Goal: Transaction & Acquisition: Purchase product/service

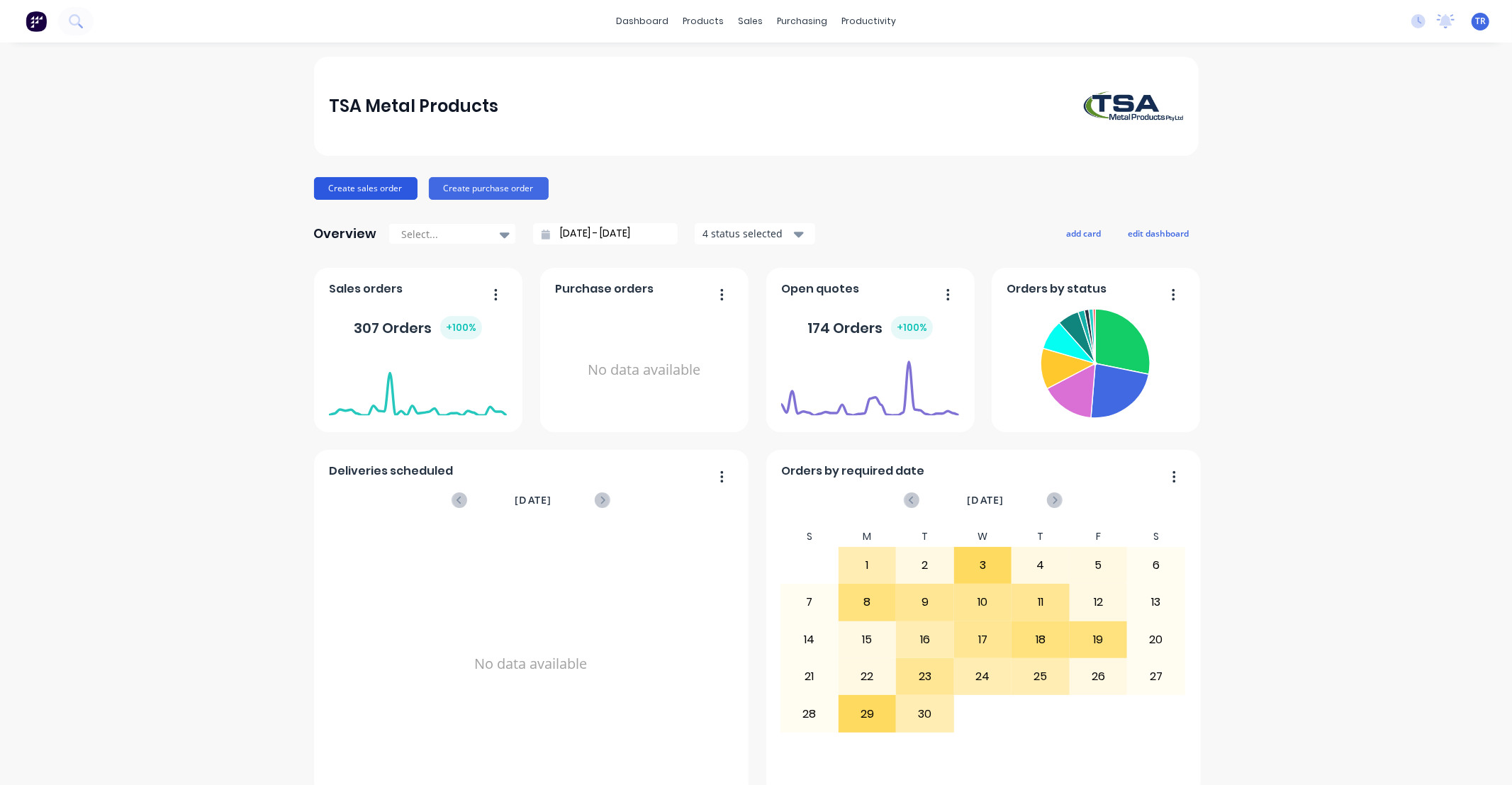
click at [365, 185] on button "Create sales order" at bounding box center [366, 189] width 103 height 22
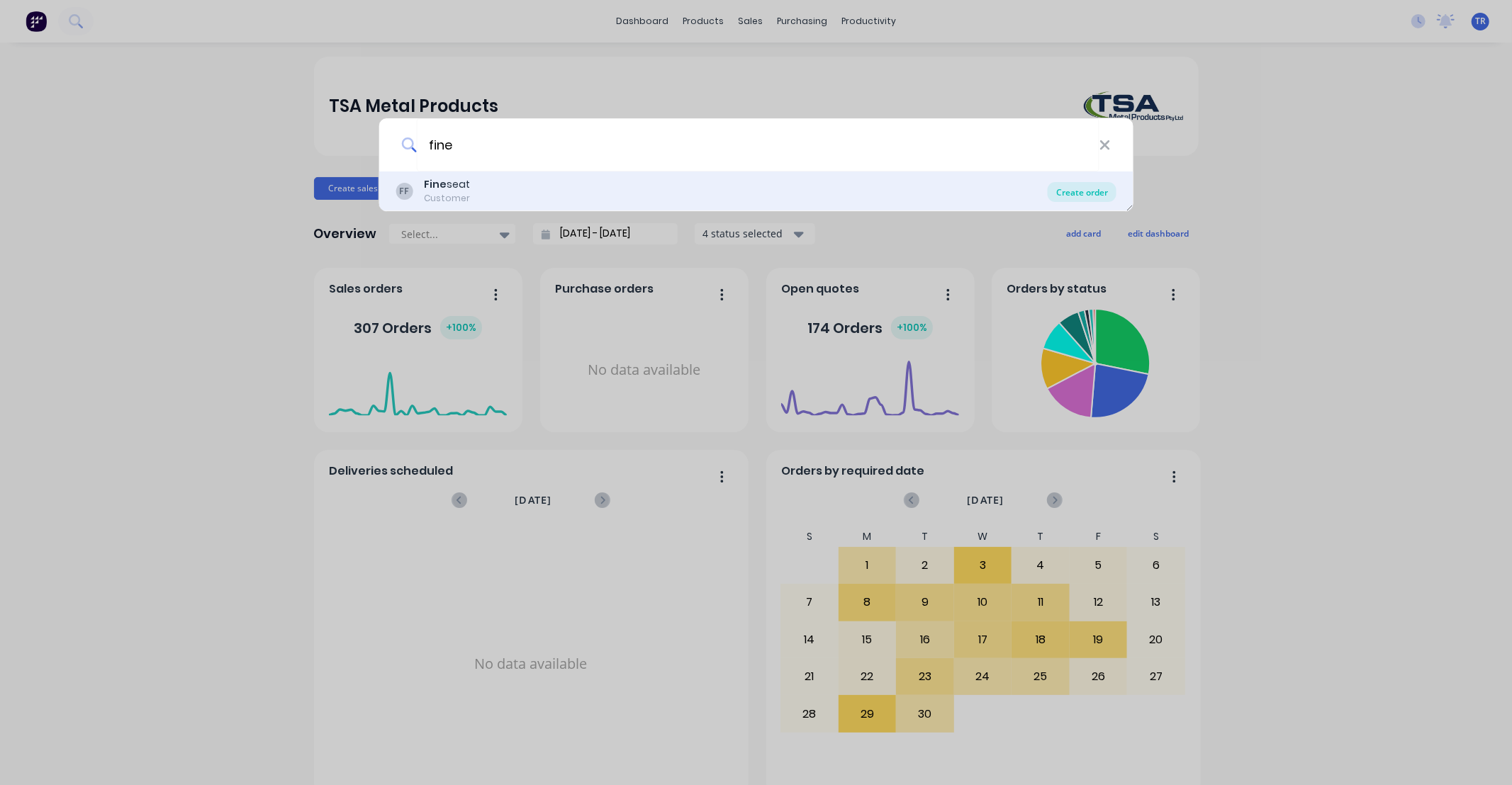
type input "fine"
click at [1097, 186] on div "Create order" at bounding box center [1082, 191] width 69 height 20
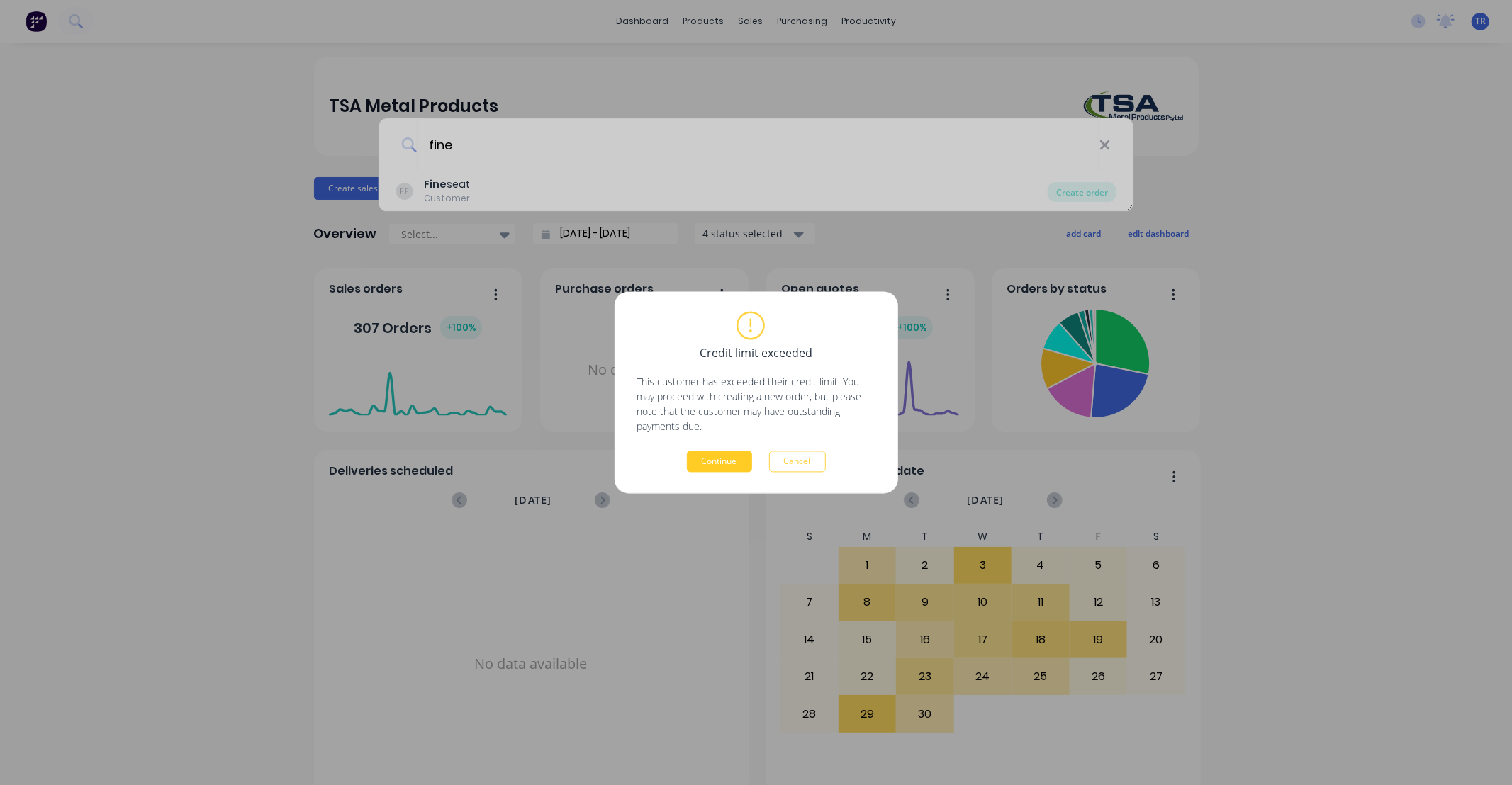
click at [727, 465] on button "Continue" at bounding box center [720, 462] width 66 height 22
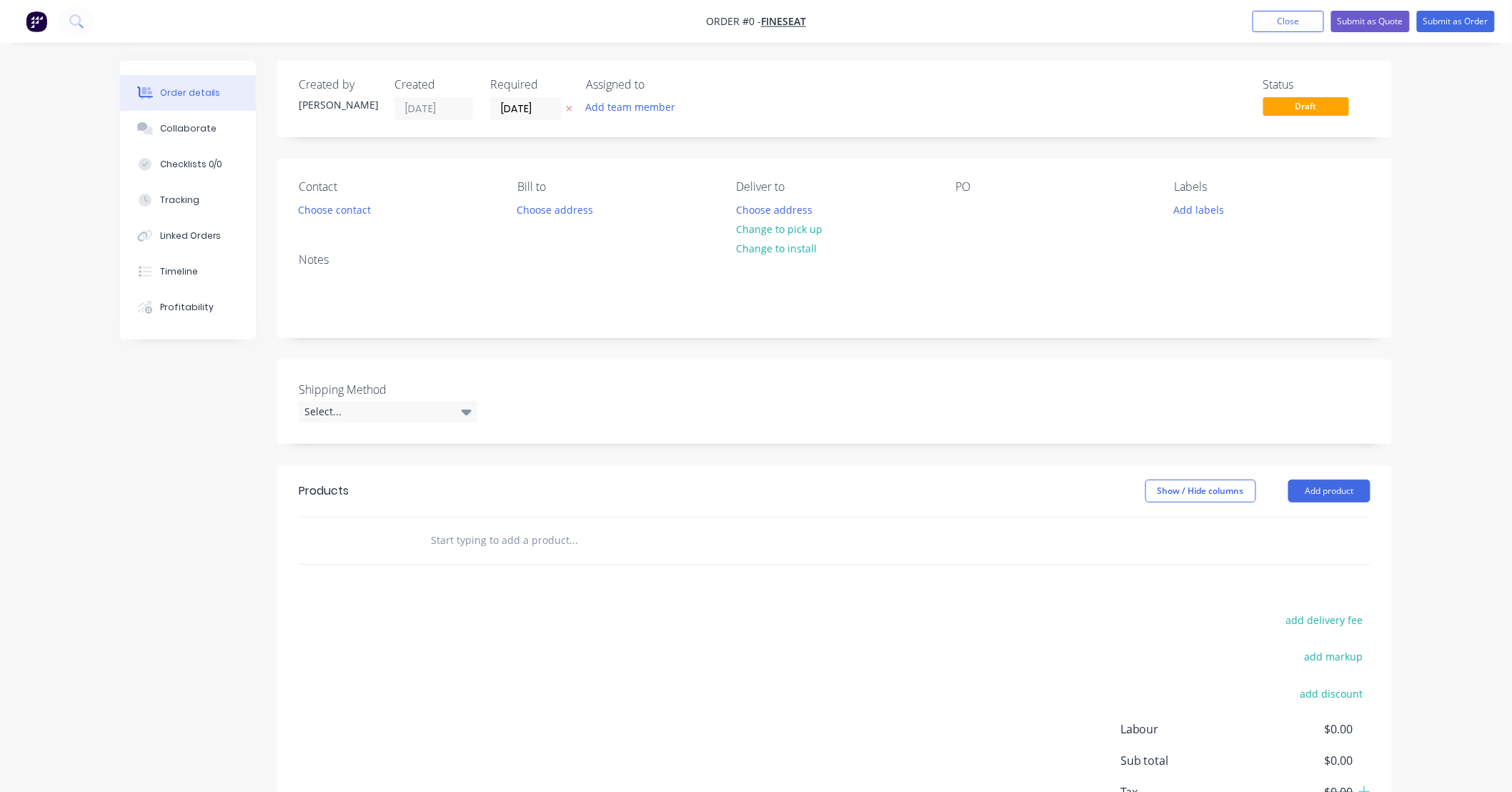
click at [496, 551] on input "text" at bounding box center [573, 540] width 286 height 29
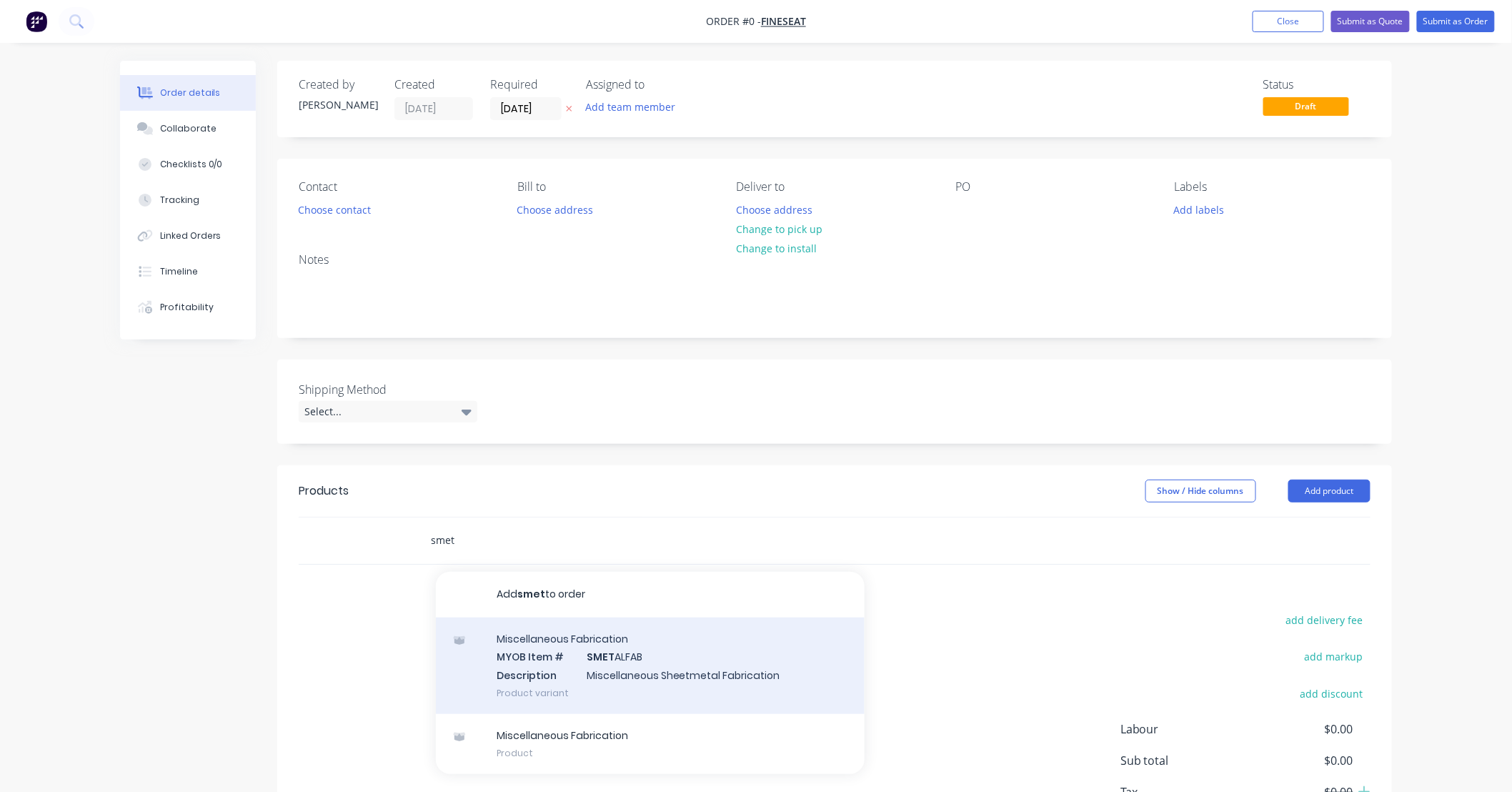
type input "smet"
click at [673, 657] on div "Miscellaneous Fabrication MYOB Item # SMET ALFAB Description Miscellaneous Shee…" at bounding box center [650, 665] width 428 height 97
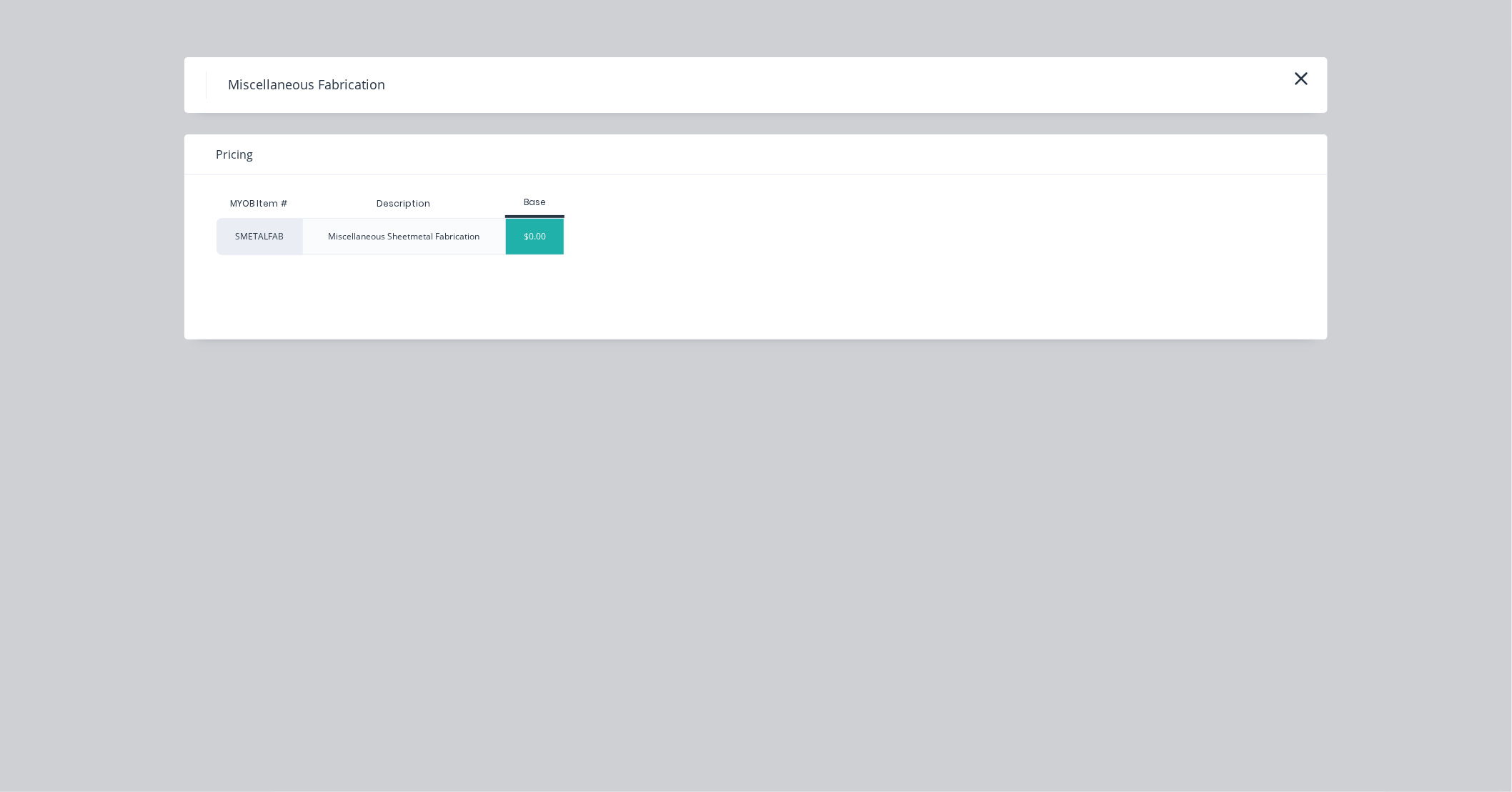
click at [544, 239] on div "$0.00" at bounding box center [534, 236] width 58 height 36
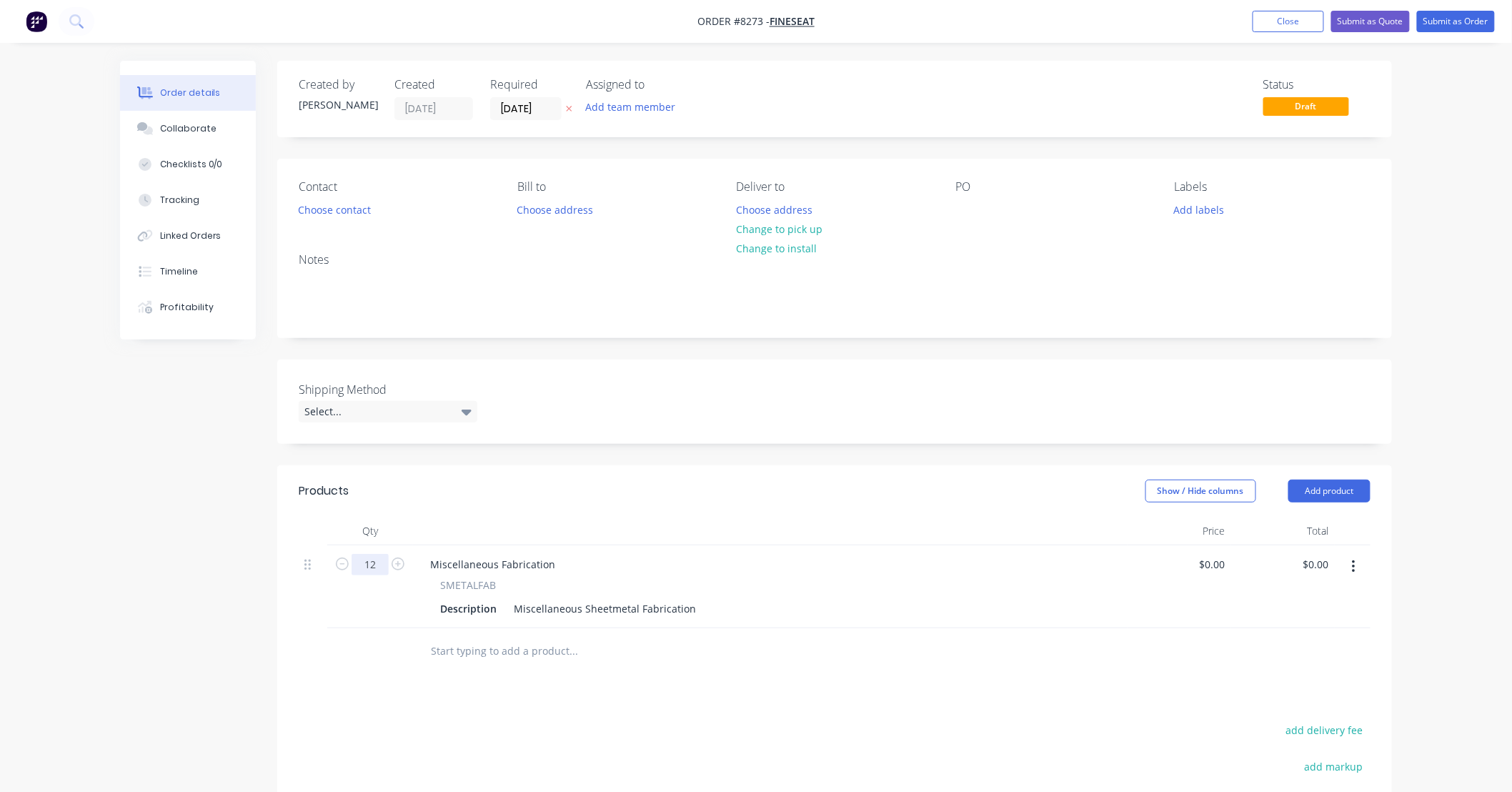
type input "1"
type input "8"
drag, startPoint x: 693, startPoint y: 609, endPoint x: 419, endPoint y: 621, distance: 274.3
click at [419, 621] on div "Miscellaneous Fabrication SMETALFAB Description Miscellaneous Sheetmetal Fabric…" at bounding box center [770, 586] width 714 height 83
type input "$120.00"
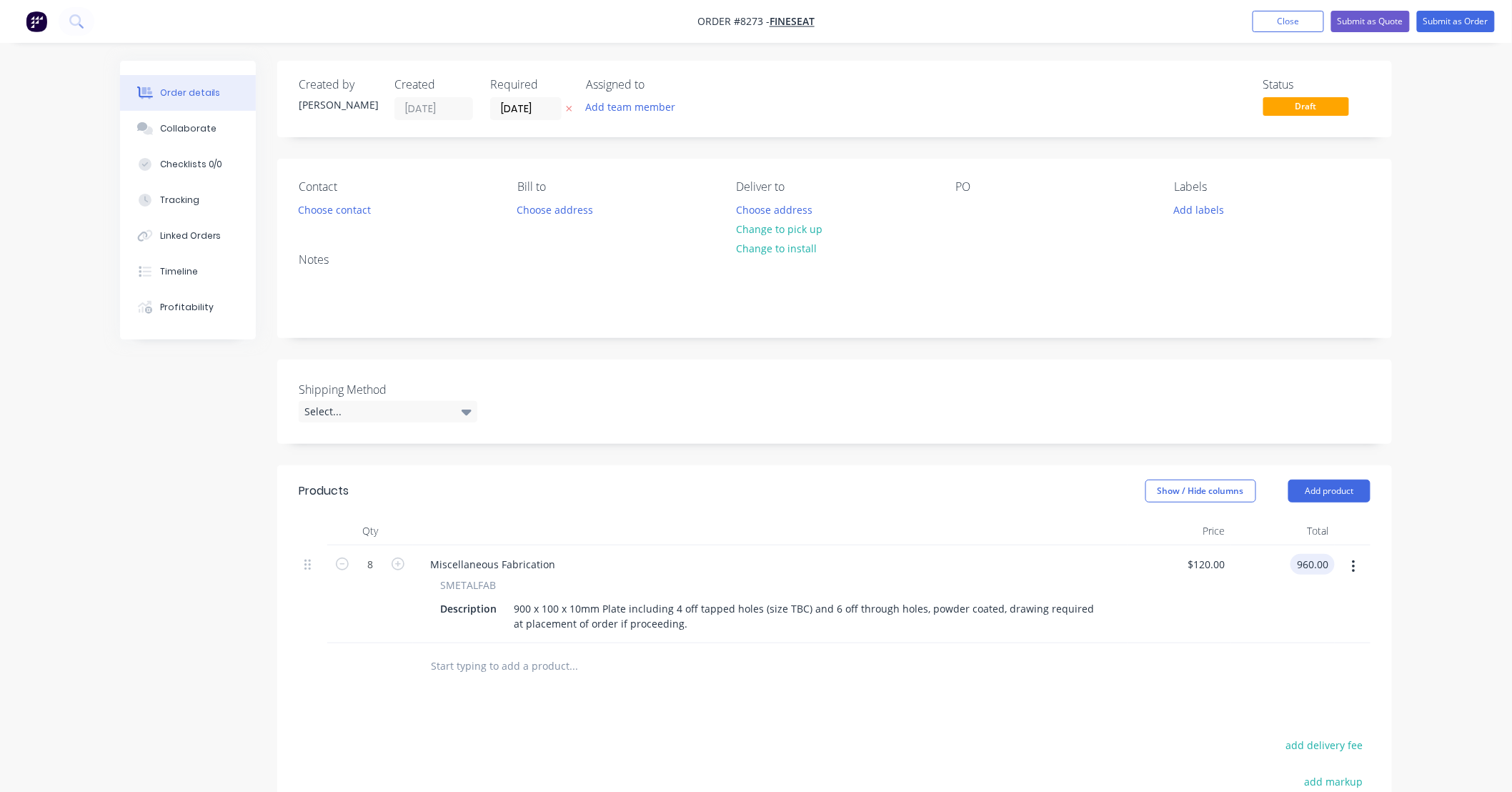
type input "$960.00"
drag, startPoint x: 638, startPoint y: 661, endPoint x: 625, endPoint y: 662, distance: 13.0
click at [630, 662] on input "text" at bounding box center [573, 666] width 286 height 29
type input "\m1"
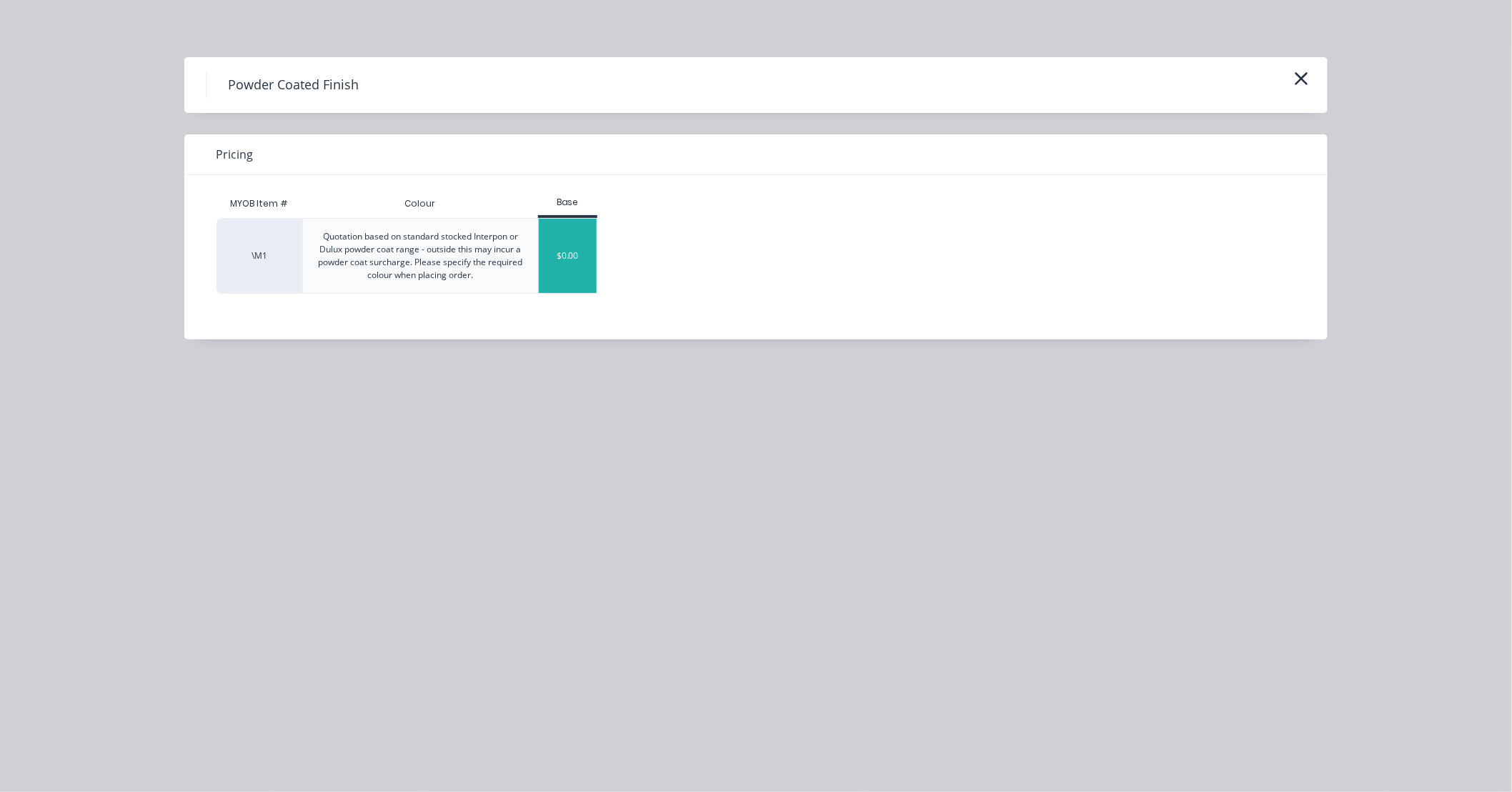
click at [586, 258] on div "$0.00" at bounding box center [567, 256] width 58 height 75
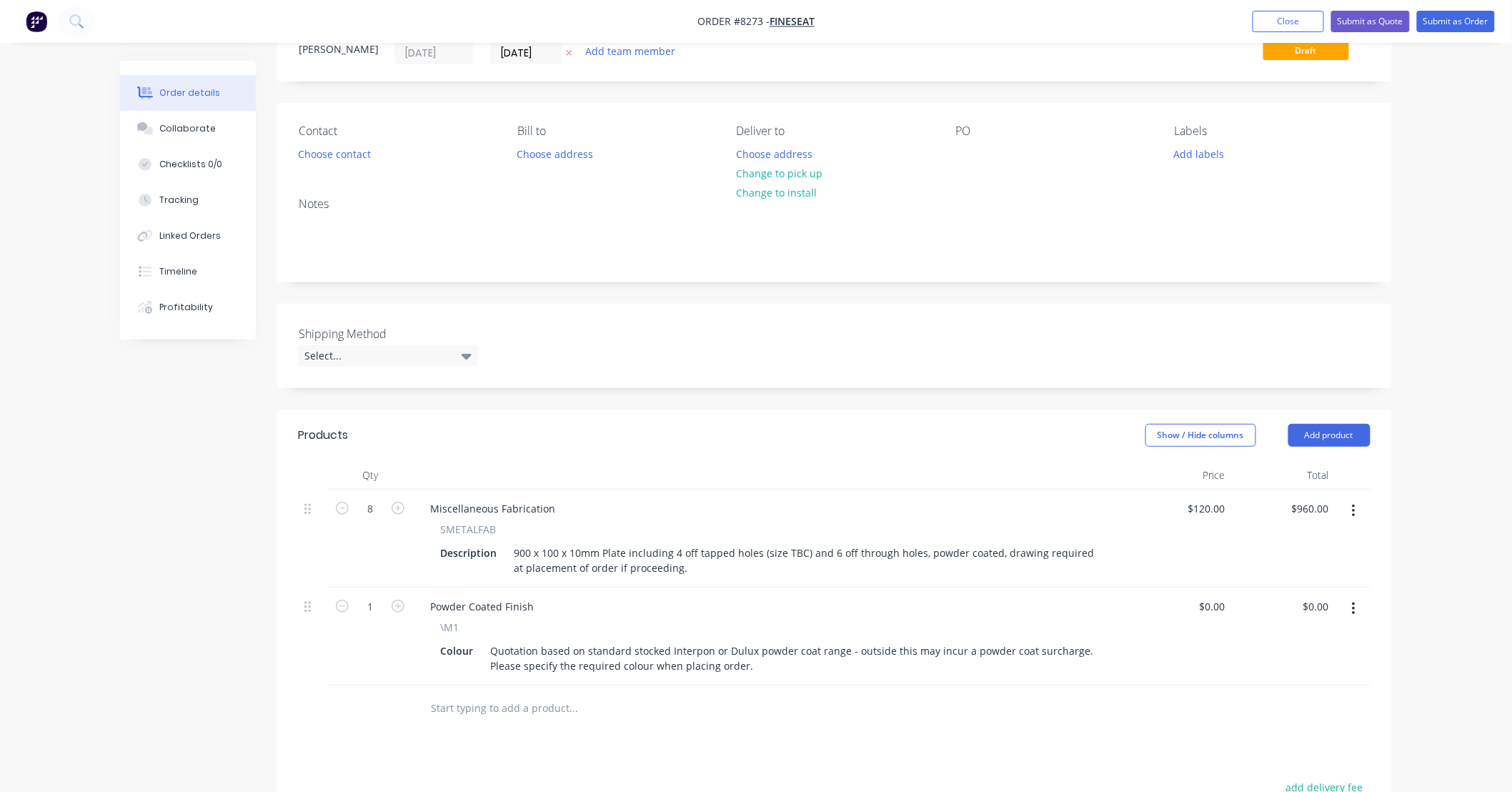
scroll to position [211, 0]
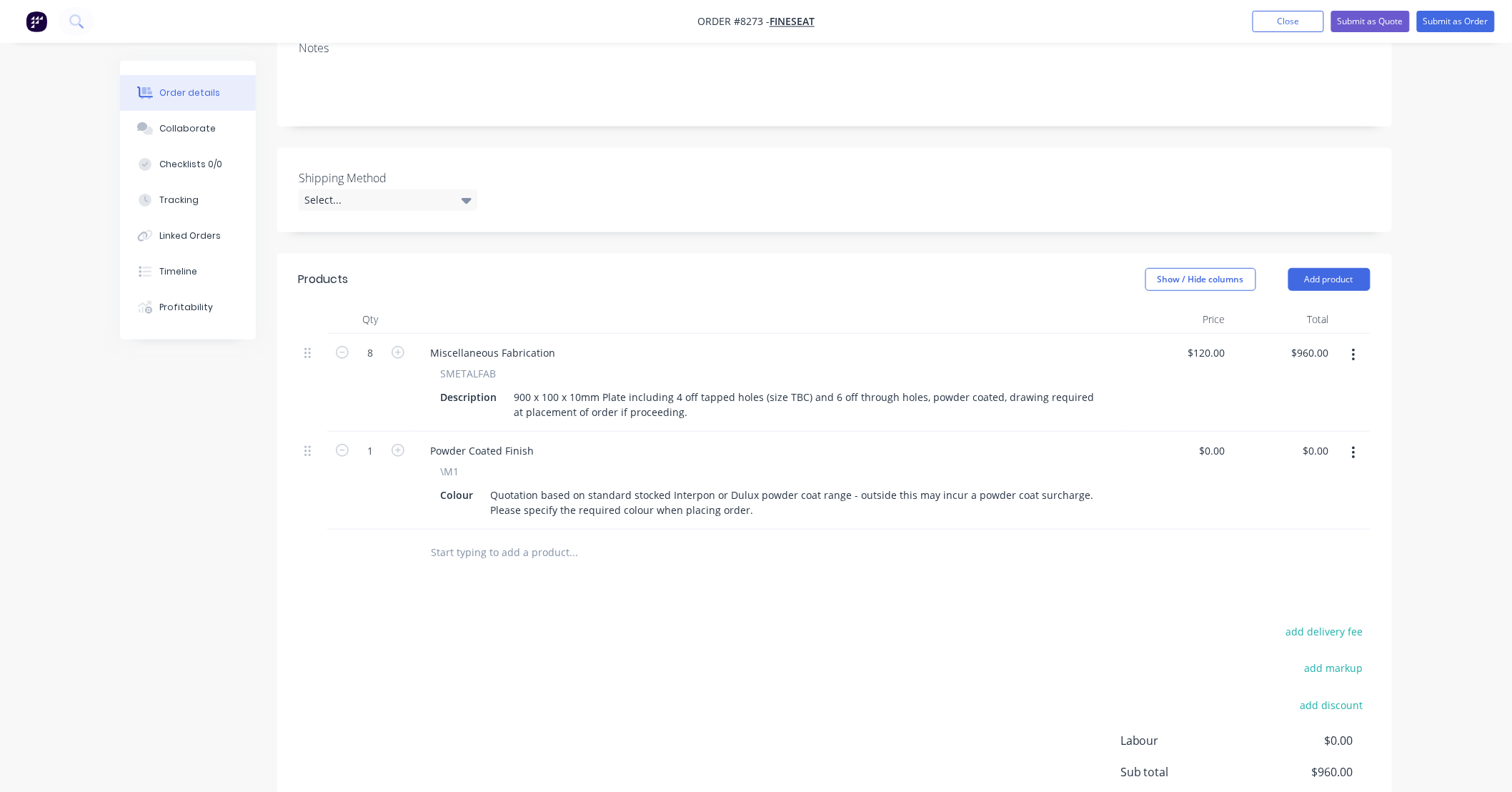
click at [594, 549] on input "text" at bounding box center [573, 552] width 286 height 29
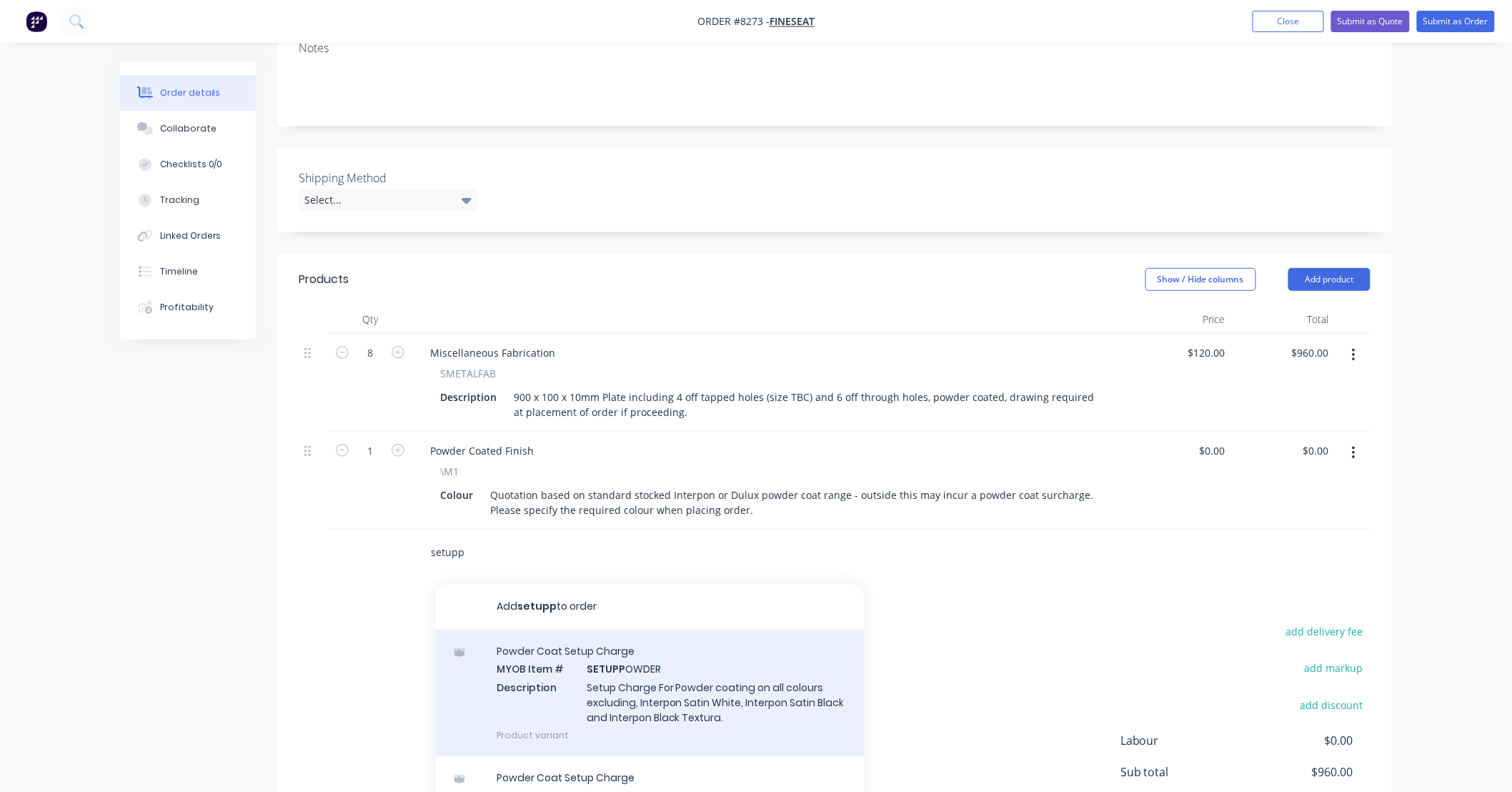
type input "setupp"
click at [774, 691] on div "Powder Coat Setup Charge MYOB Item # SETUPP OWDER Description Setup Charge For …" at bounding box center [650, 693] width 428 height 127
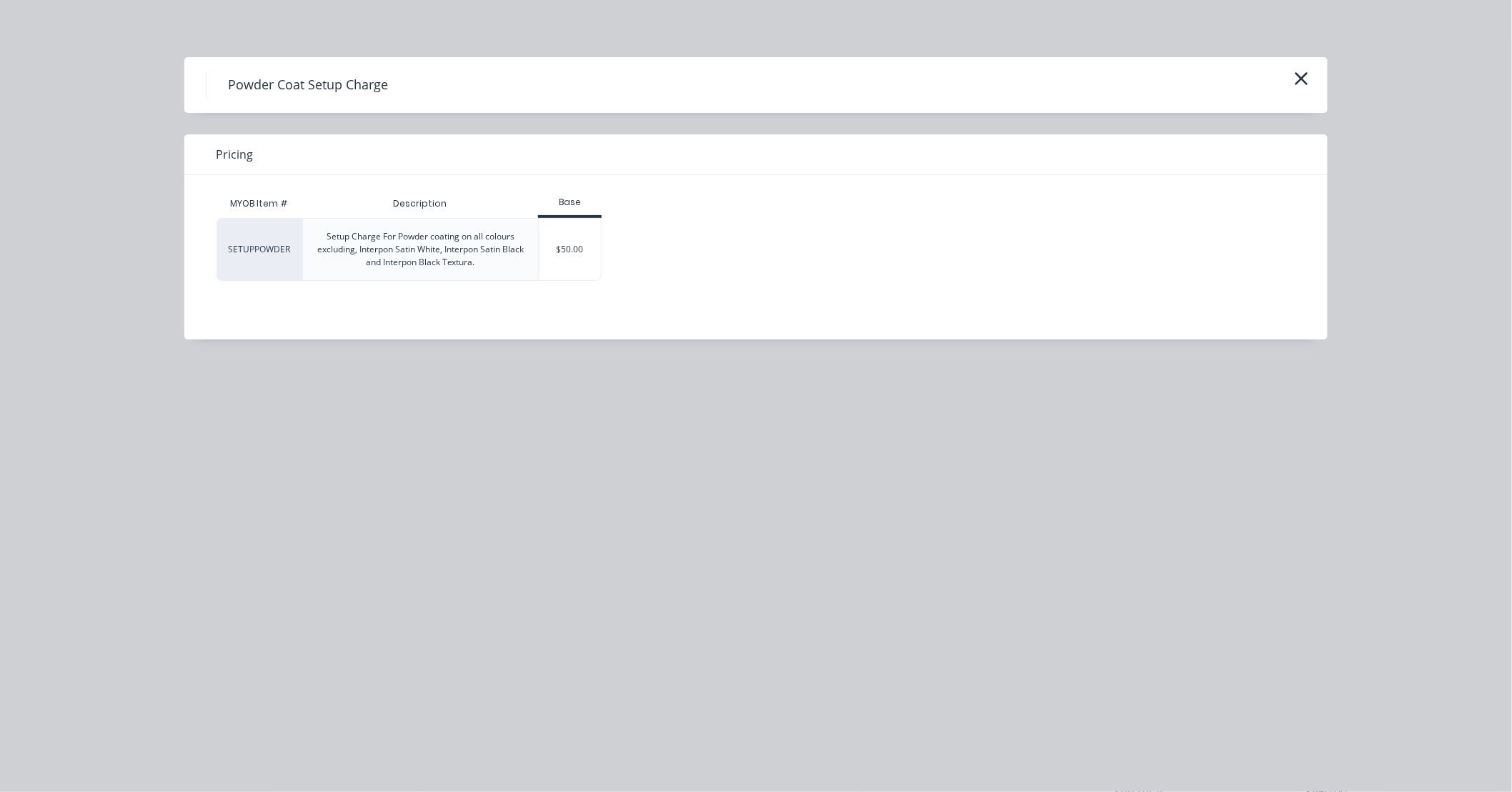
click at [533, 279] on div "Setup Charge For Powder coating on all colours excluding, Interpon Satin White,…" at bounding box center [421, 250] width 235 height 62
click at [562, 256] on div "$50.00" at bounding box center [570, 250] width 63 height 62
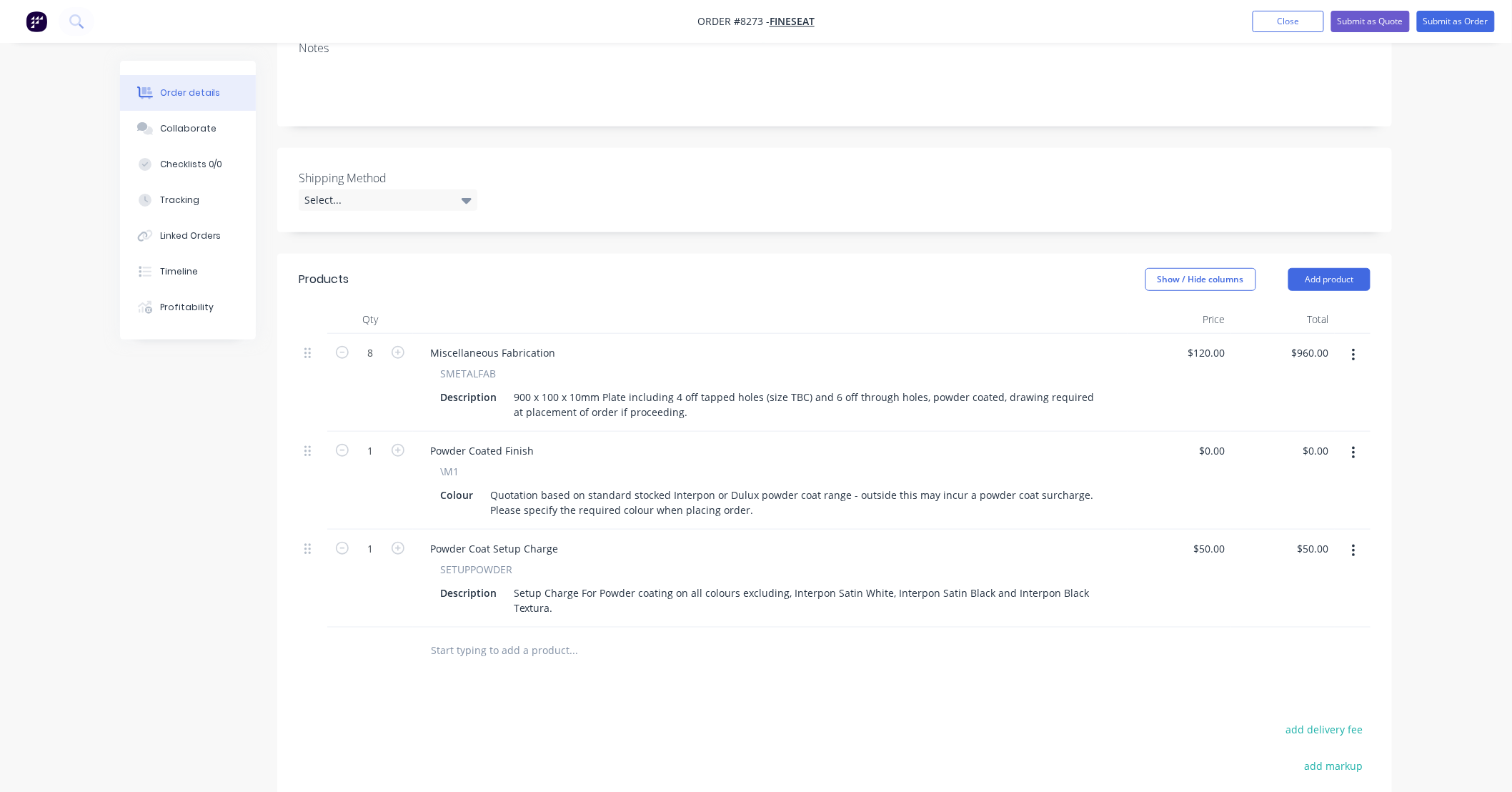
click at [598, 649] on input "text" at bounding box center [573, 650] width 286 height 29
click at [1387, 19] on button "Submit as Quote" at bounding box center [1370, 21] width 78 height 22
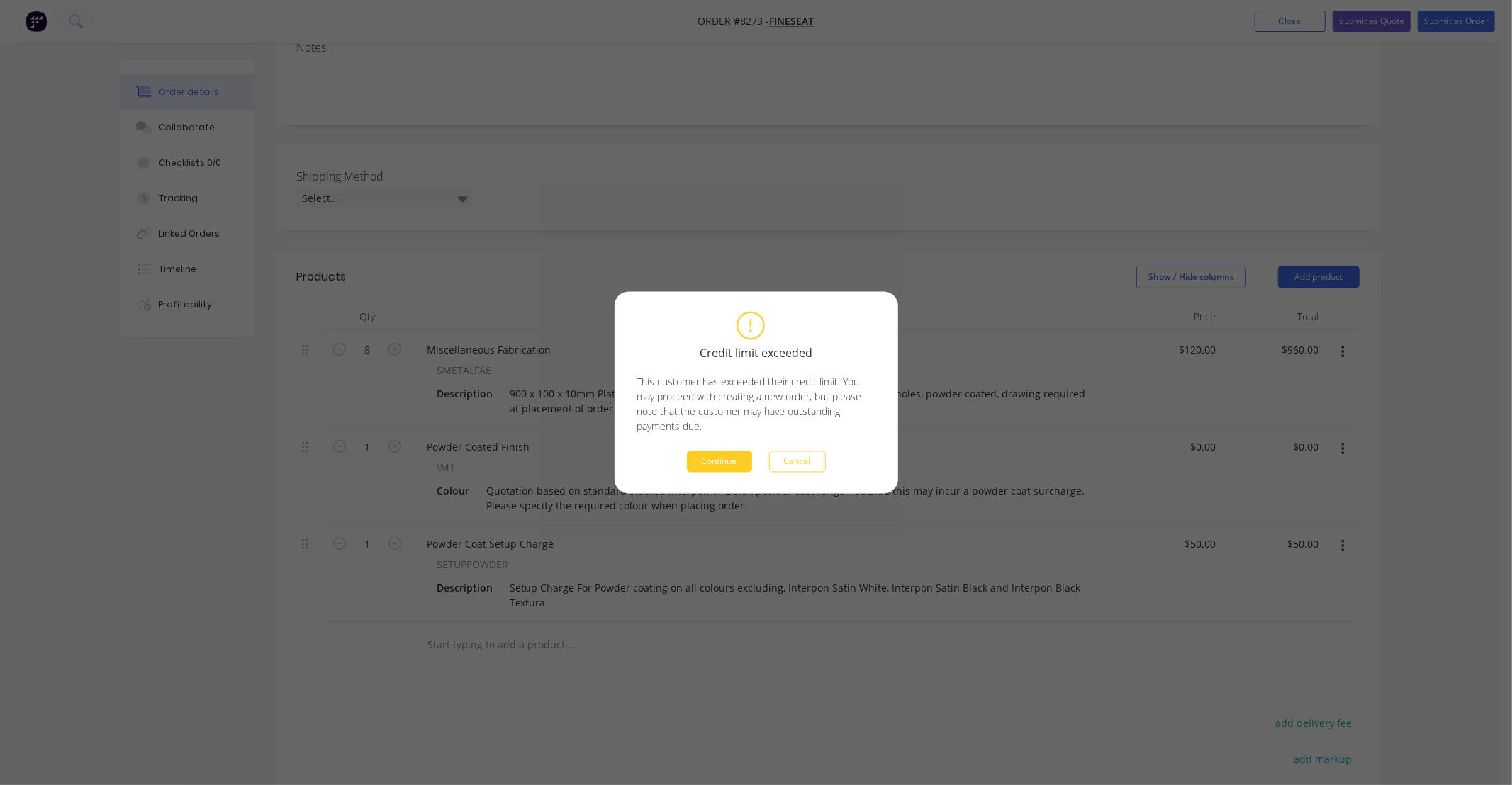
click at [703, 458] on button "Continue" at bounding box center [720, 462] width 66 height 22
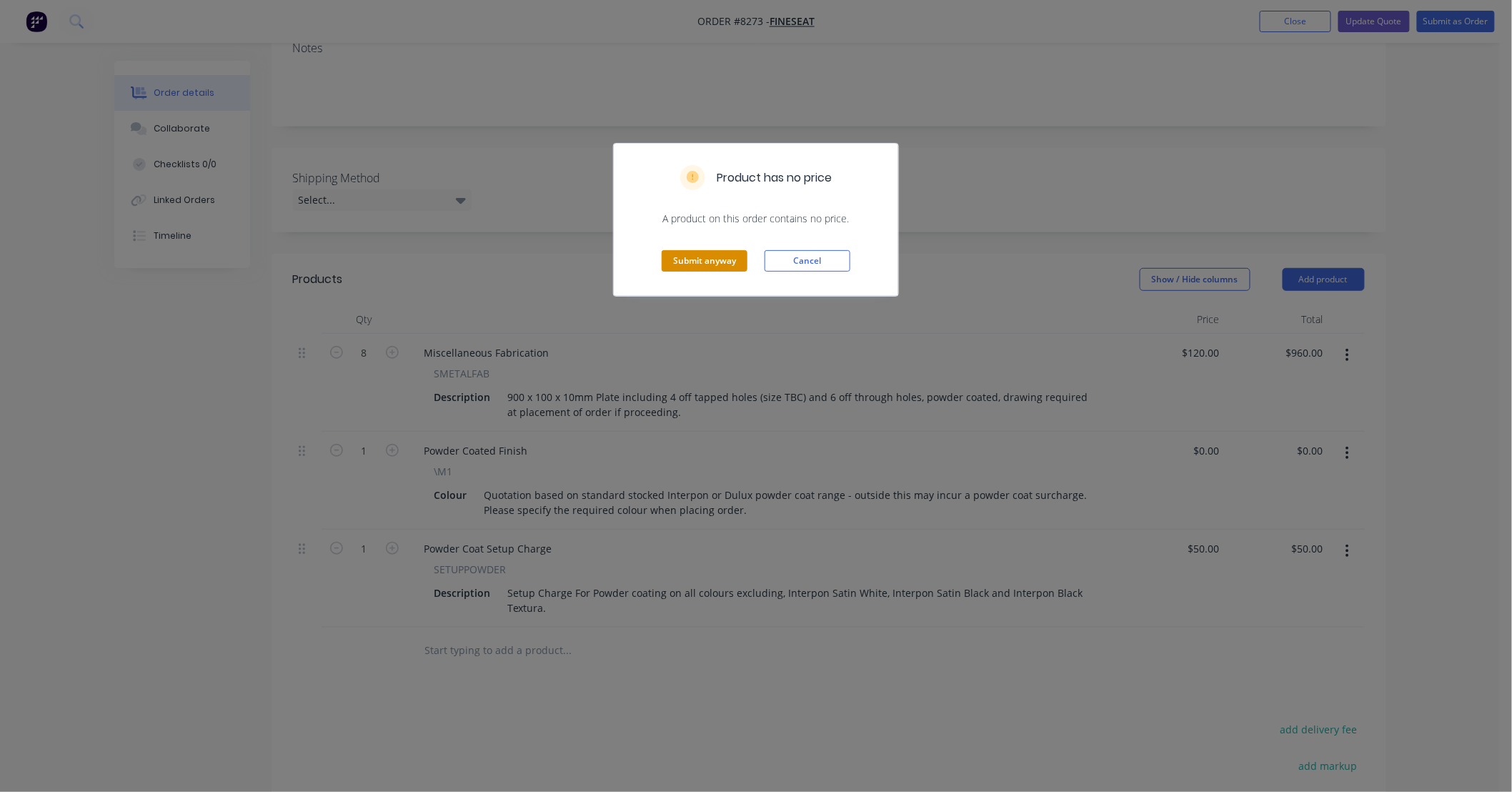
click at [683, 259] on button "Submit anyway" at bounding box center [704, 261] width 86 height 22
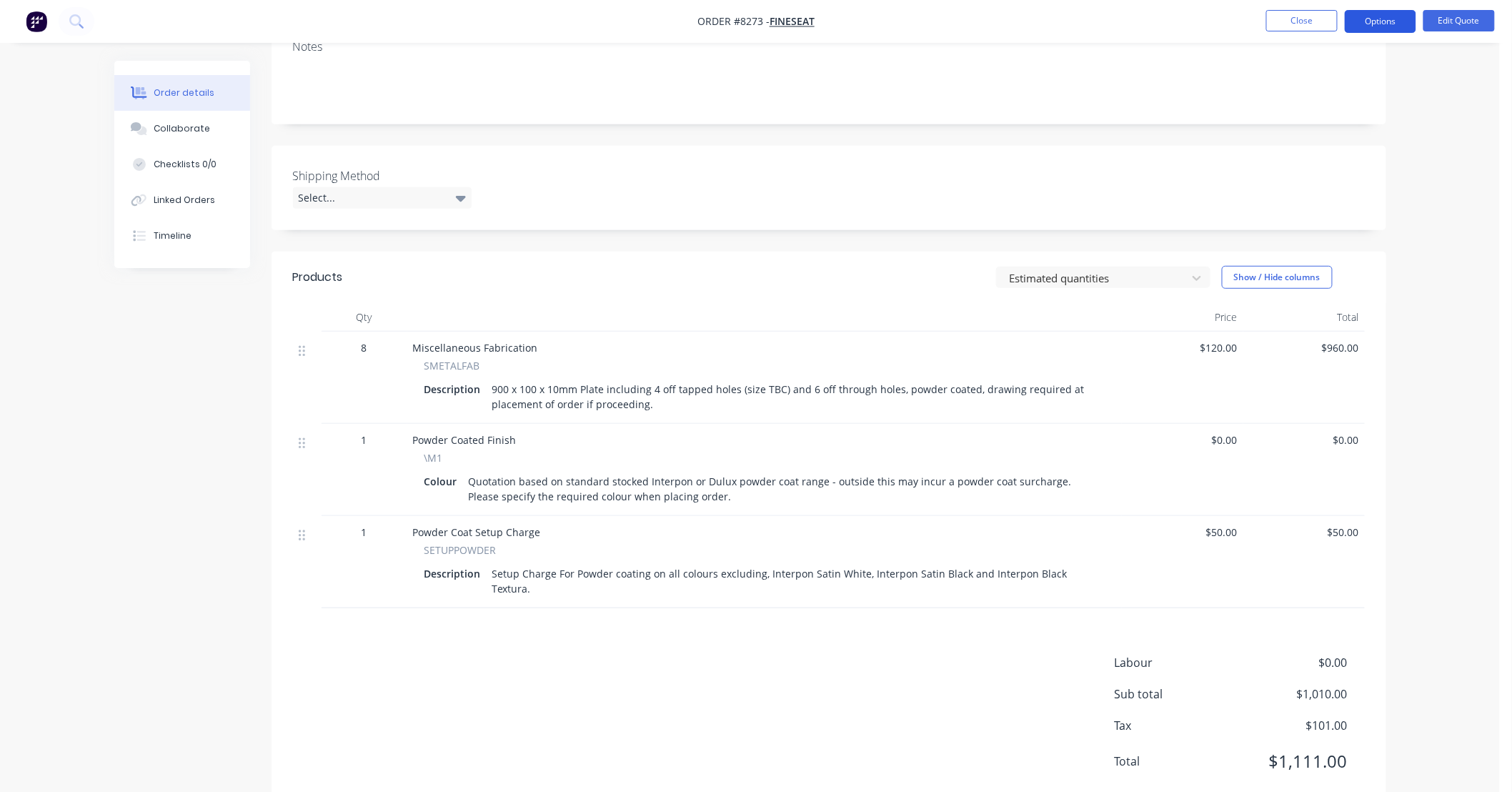
click at [1396, 22] on button "Options" at bounding box center [1380, 22] width 71 height 23
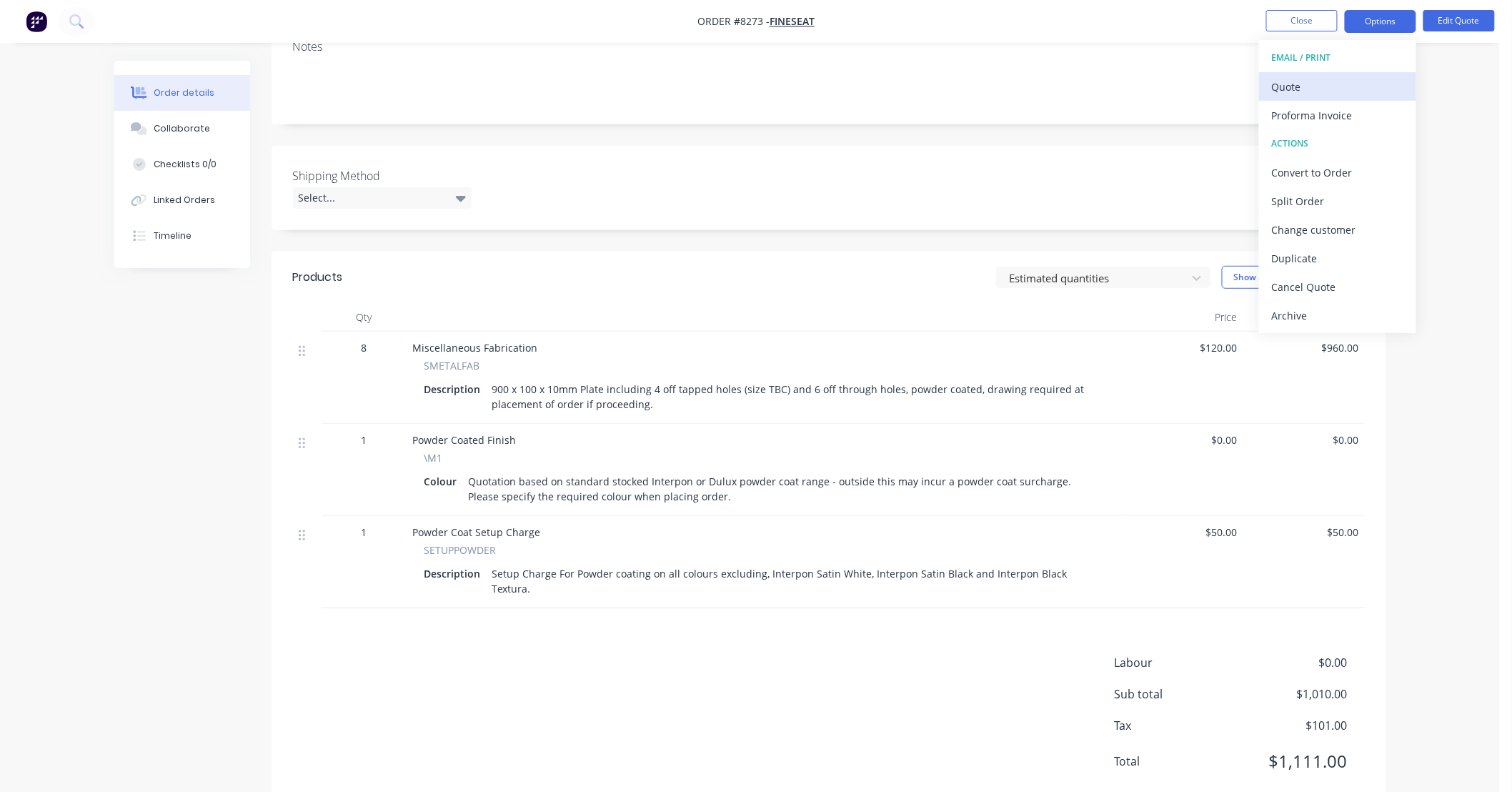
click at [1346, 81] on div "Quote" at bounding box center [1336, 87] width 131 height 21
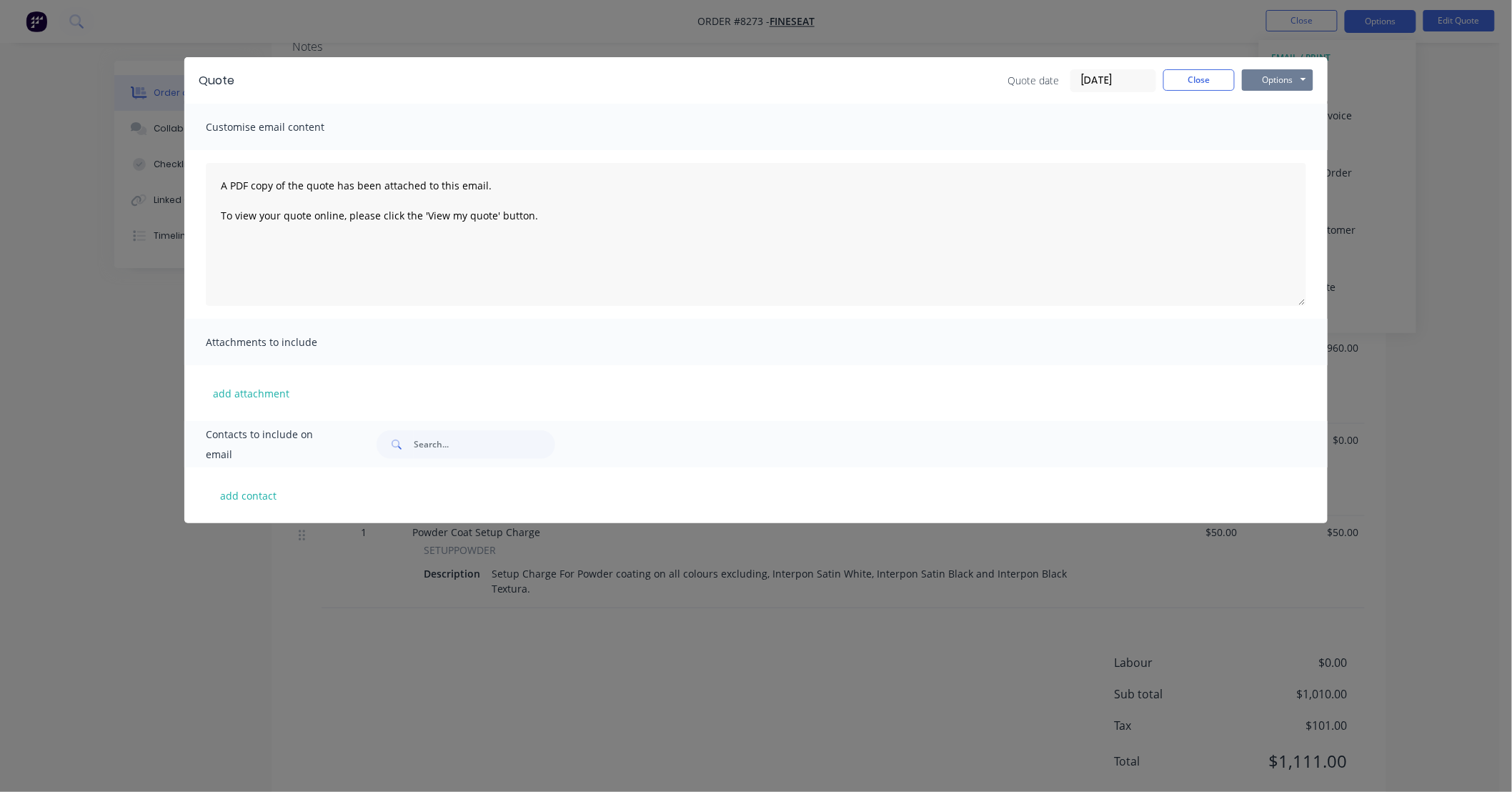
click at [1303, 78] on button "Options" at bounding box center [1277, 80] width 71 height 22
click at [1298, 105] on button "Preview" at bounding box center [1287, 105] width 91 height 23
click at [1204, 76] on button "Close" at bounding box center [1199, 80] width 71 height 22
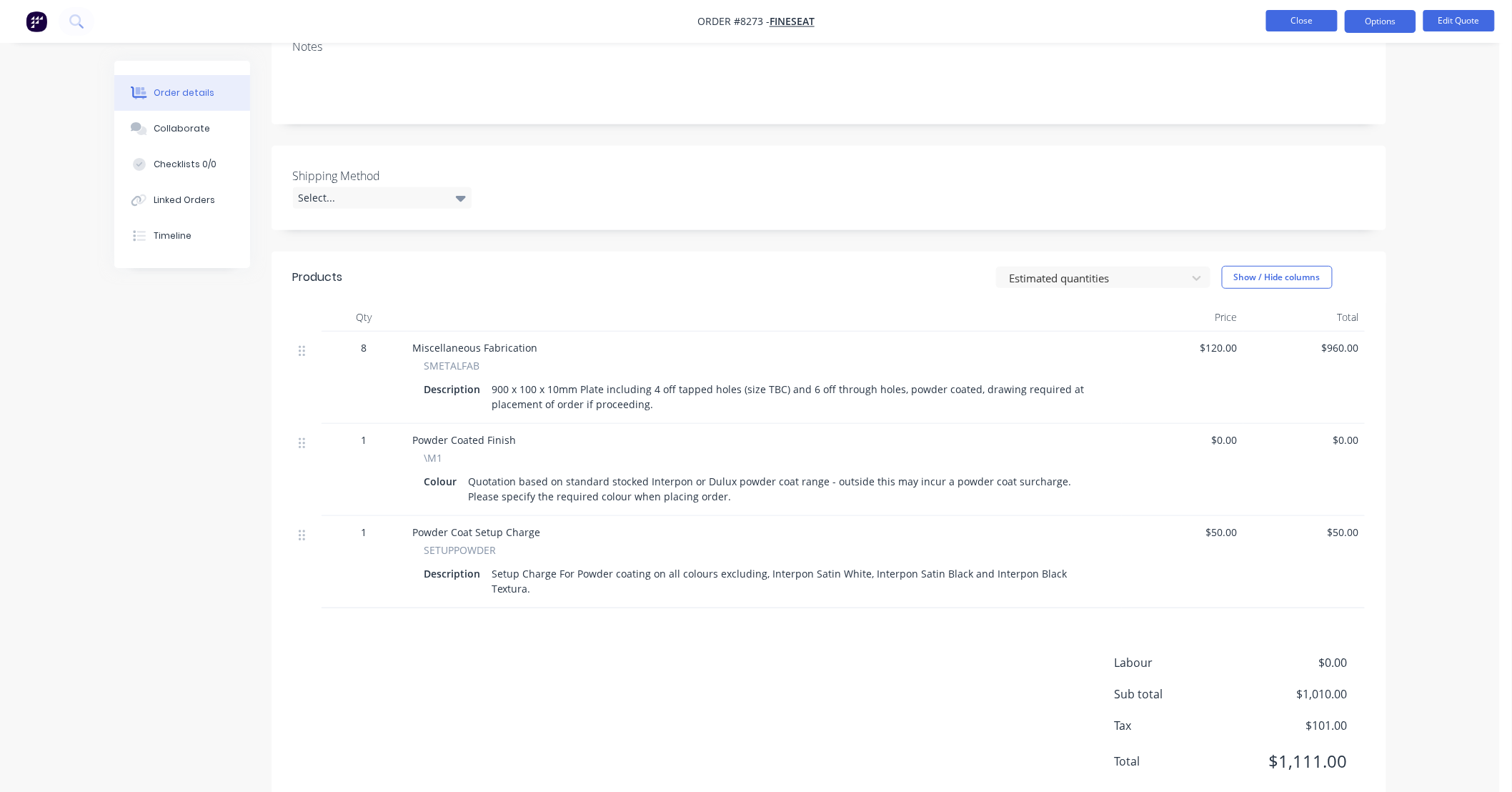
click at [1316, 18] on button "Close" at bounding box center [1302, 21] width 71 height 22
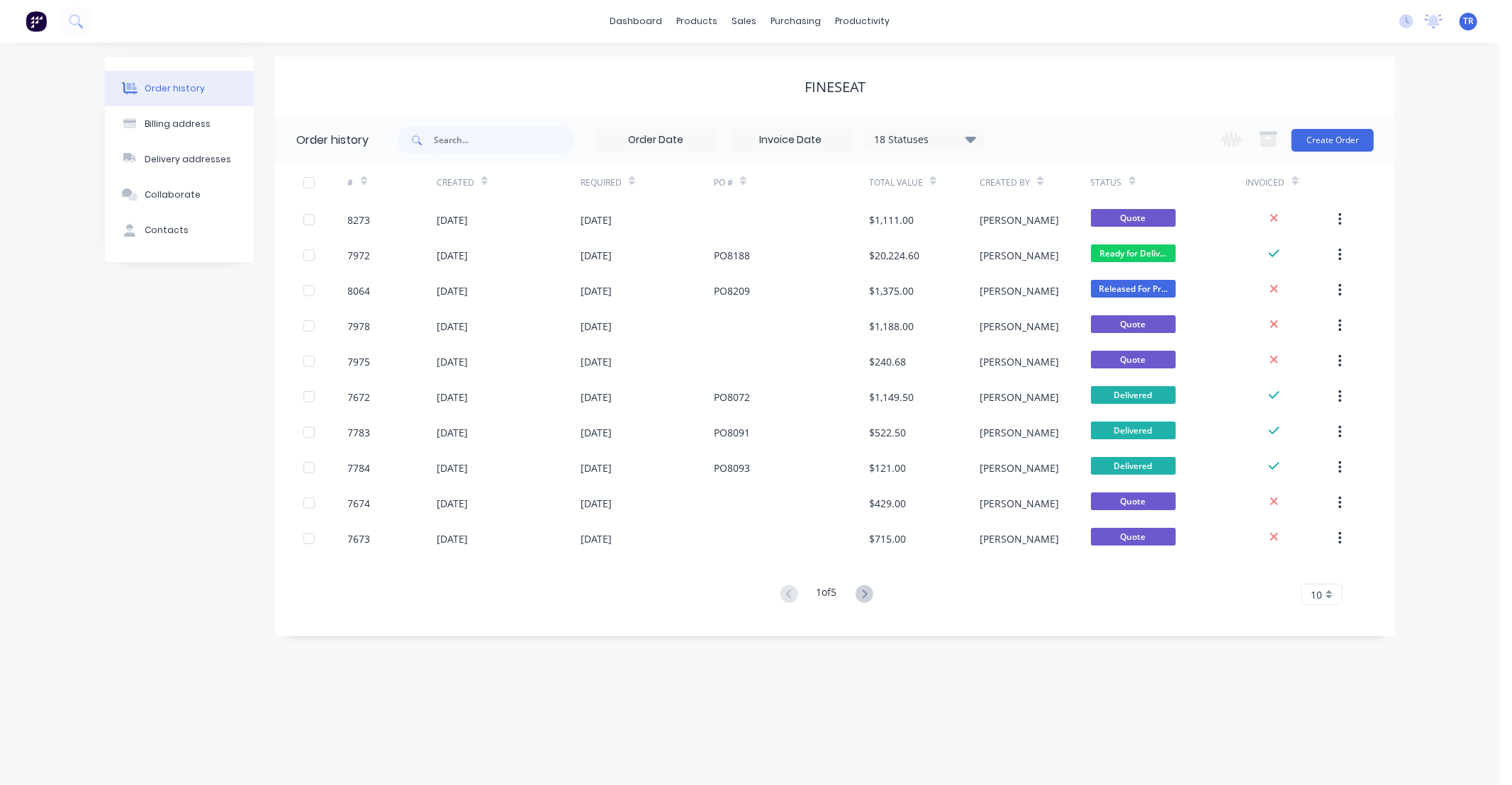
drag, startPoint x: 1485, startPoint y: 168, endPoint x: 1476, endPoint y: 161, distance: 11.4
click at [1485, 168] on div "Order history Billing address Delivery addresses Collaborate Contacts Fineseat …" at bounding box center [750, 414] width 1500 height 743
